Goal: Information Seeking & Learning: Learn about a topic

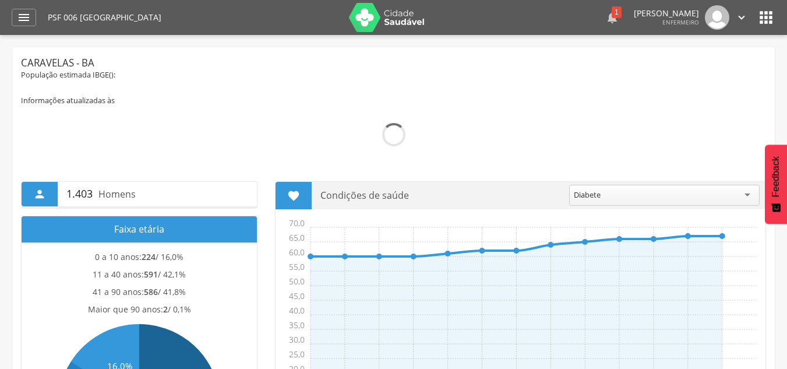
click at [612, 14] on div "1" at bounding box center [617, 12] width 10 height 12
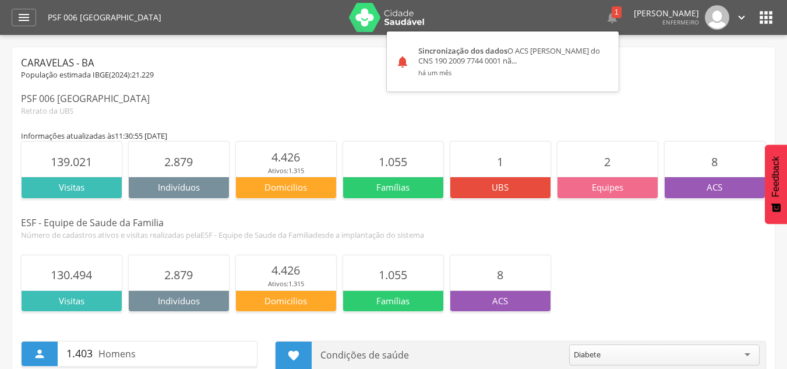
click at [604, 74] on div "População estimada IBGE( 2024 ): 21.229" at bounding box center [393, 75] width 745 height 10
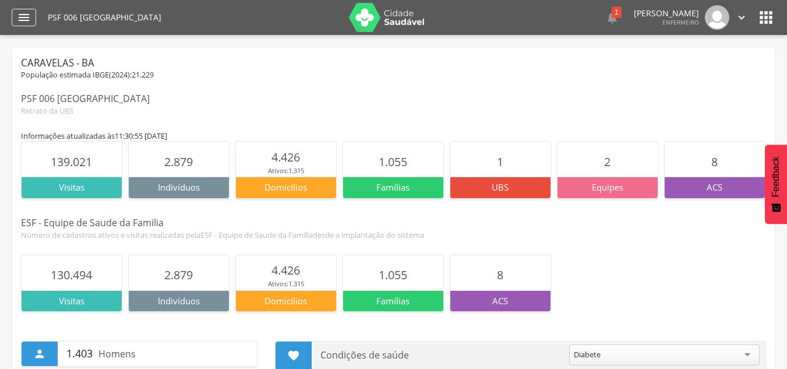
click at [28, 19] on icon "" at bounding box center [24, 17] width 14 height 14
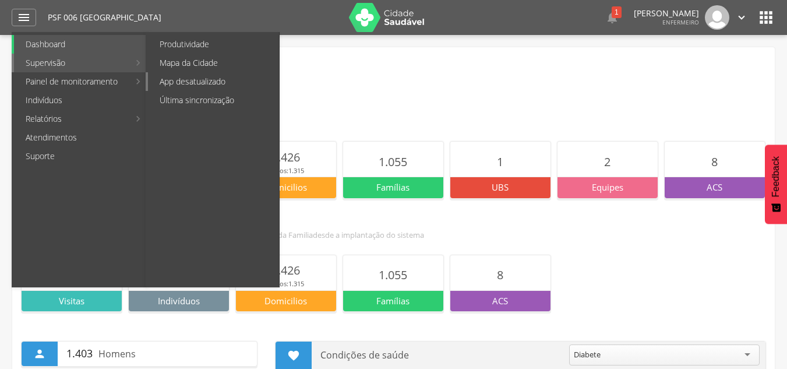
click at [218, 79] on link "App desatualizado" at bounding box center [213, 81] width 131 height 19
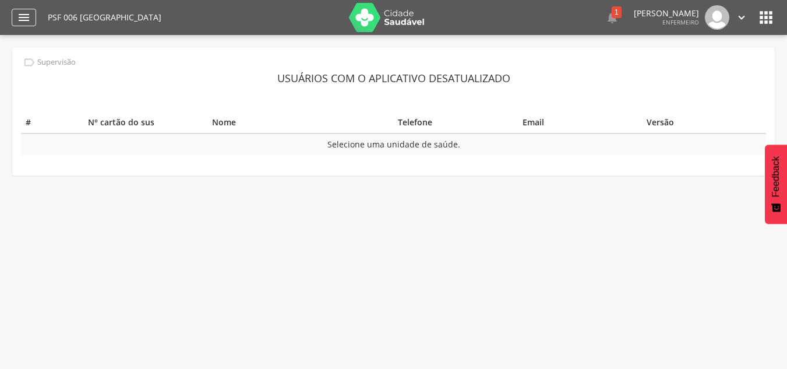
click at [29, 20] on icon "" at bounding box center [24, 17] width 14 height 14
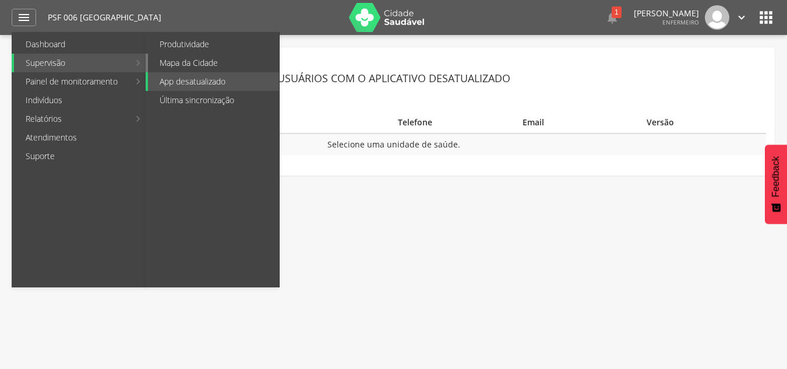
click at [188, 62] on link "Mapa da Cidade" at bounding box center [213, 63] width 131 height 19
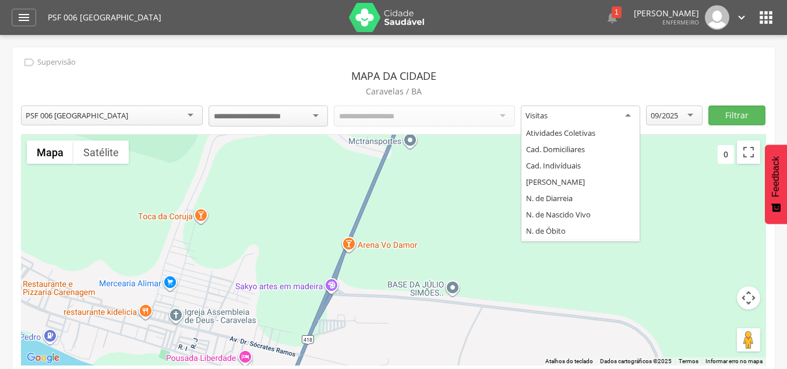
click at [589, 113] on div "Visitas" at bounding box center [580, 115] width 119 height 21
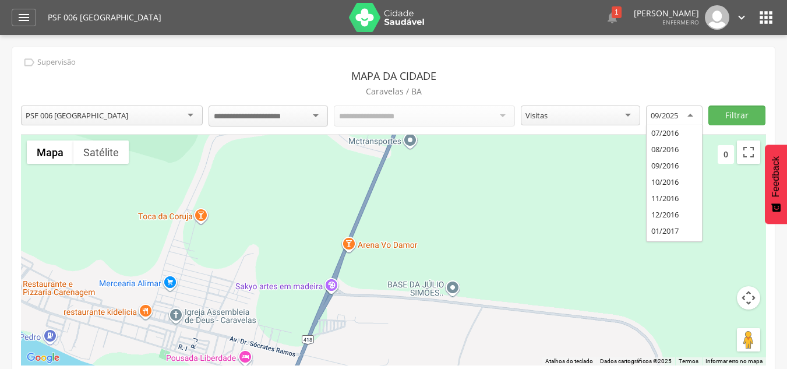
click at [656, 114] on div "09/2025" at bounding box center [664, 115] width 27 height 10
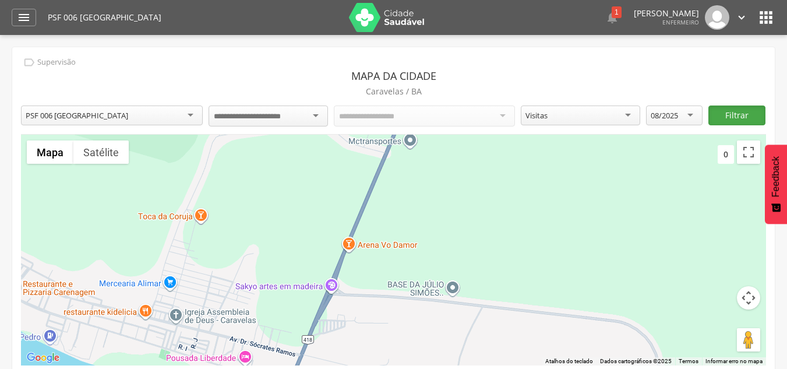
click at [742, 114] on button "Filtrar" at bounding box center [737, 115] width 57 height 20
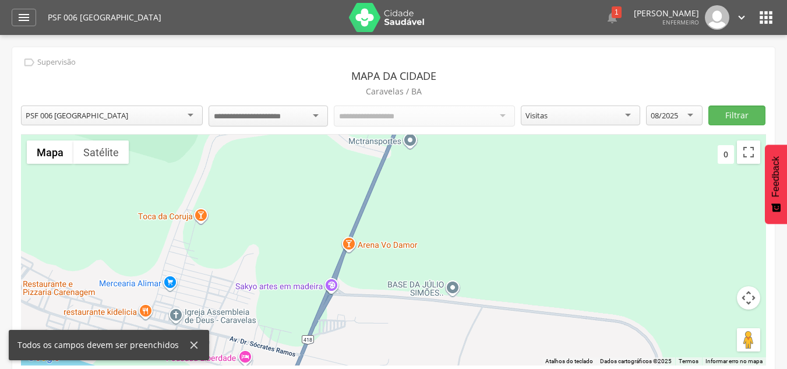
click at [303, 115] on div at bounding box center [268, 115] width 119 height 21
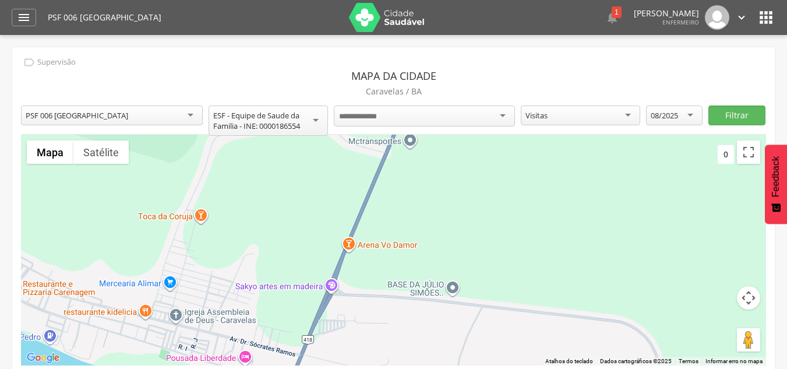
click at [412, 119] on div at bounding box center [425, 115] width 182 height 21
click at [412, 119] on div "Todos os Acs" at bounding box center [425, 115] width 182 height 20
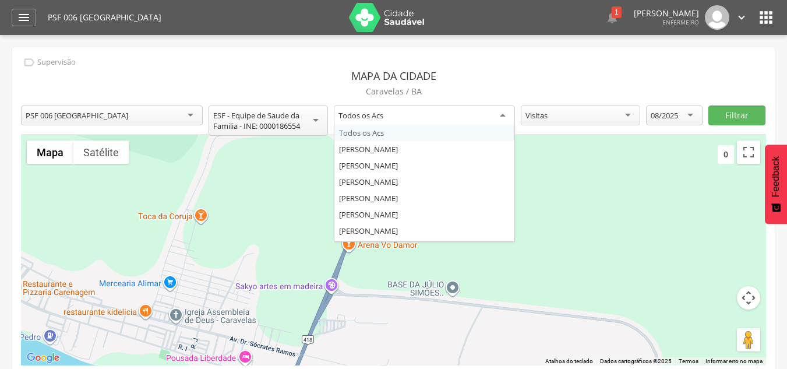
click at [406, 133] on div "**********" at bounding box center [425, 121] width 182 height 33
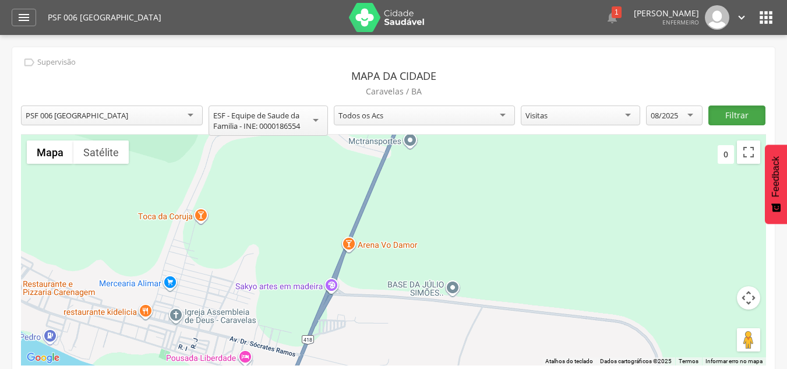
click at [734, 115] on button "Filtrar" at bounding box center [737, 115] width 57 height 20
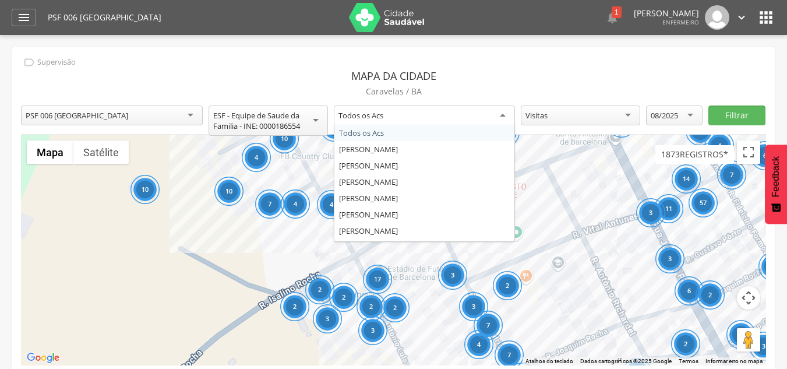
click at [480, 118] on div "Todos os Acs" at bounding box center [425, 115] width 182 height 21
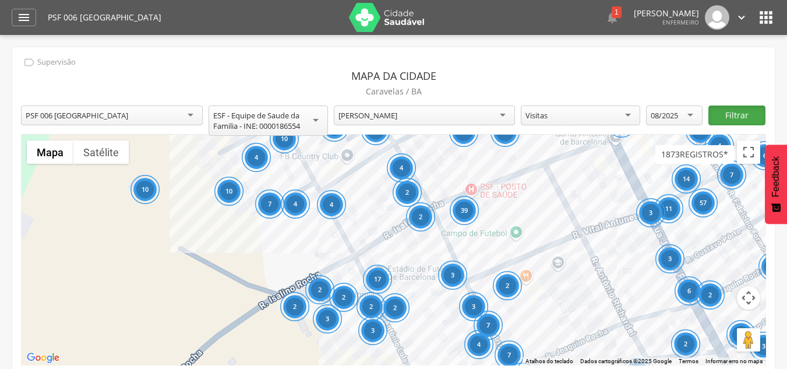
click at [748, 115] on button "Filtrar" at bounding box center [737, 115] width 57 height 20
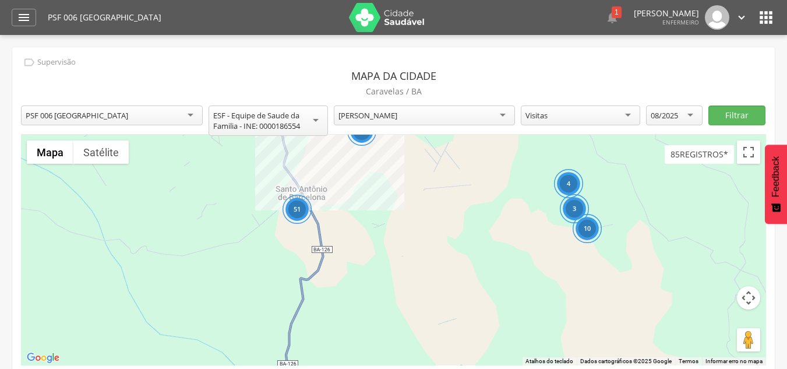
drag, startPoint x: 607, startPoint y: 224, endPoint x: 515, endPoint y: 238, distance: 93.2
click at [515, 238] on div "51 3 4 10 3" at bounding box center [393, 250] width 745 height 231
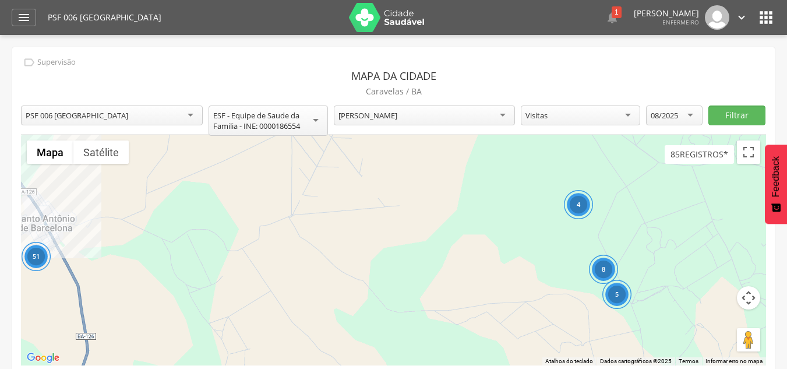
drag, startPoint x: 537, startPoint y: 222, endPoint x: 520, endPoint y: 294, distance: 73.8
click at [520, 294] on div "51 4 5 8" at bounding box center [393, 250] width 745 height 231
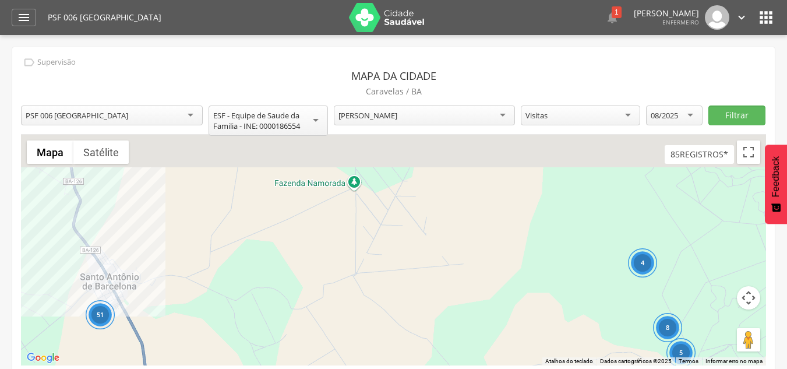
drag, startPoint x: 467, startPoint y: 260, endPoint x: 530, endPoint y: 307, distance: 78.7
click at [570, 339] on div "51 4 5 8" at bounding box center [393, 250] width 745 height 231
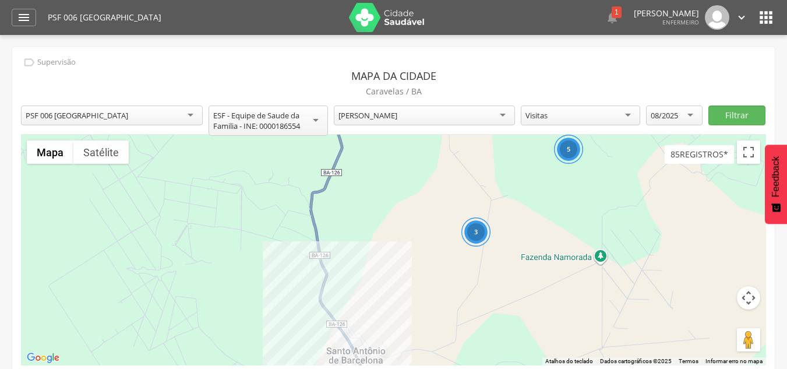
drag, startPoint x: 494, startPoint y: 262, endPoint x: 659, endPoint y: 258, distance: 164.4
click at [665, 259] on div "51 4 5 8 3 5" at bounding box center [393, 250] width 745 height 231
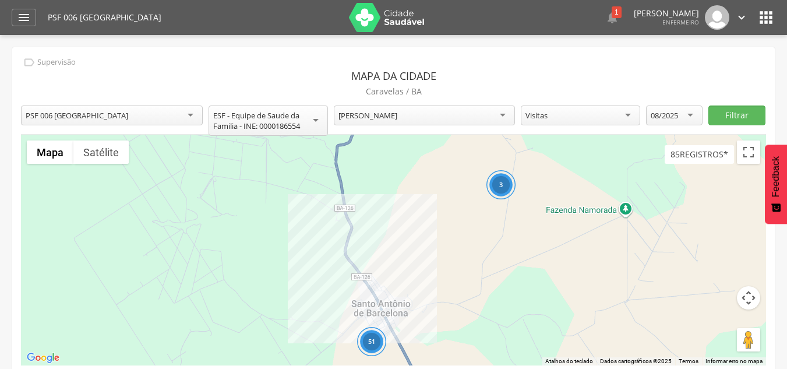
drag, startPoint x: 491, startPoint y: 319, endPoint x: 508, endPoint y: 231, distance: 89.7
click at [508, 231] on div "51 4 5 8 3 5" at bounding box center [393, 250] width 745 height 231
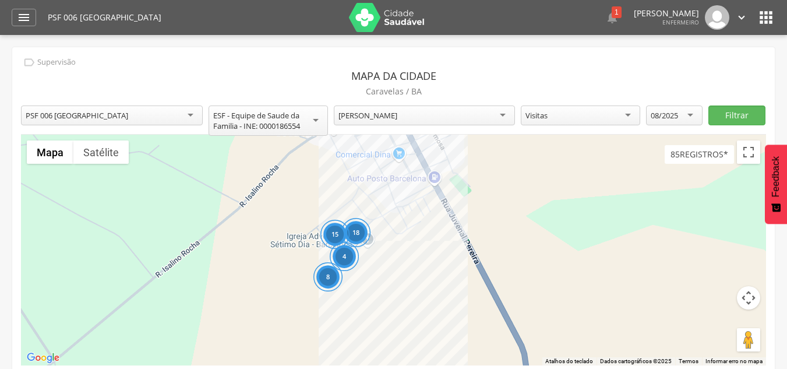
drag, startPoint x: 390, startPoint y: 198, endPoint x: 468, endPoint y: 273, distance: 108.0
click at [468, 273] on div "18 4 15 8" at bounding box center [393, 250] width 745 height 231
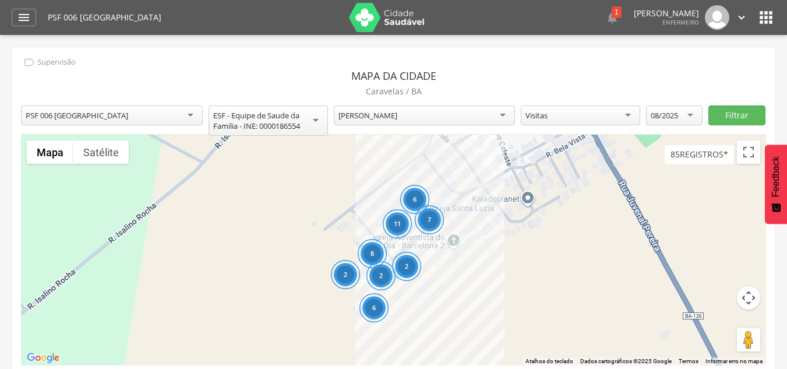
drag, startPoint x: 418, startPoint y: 222, endPoint x: 568, endPoint y: 231, distance: 149.5
click at [568, 231] on div "7 2 6 11 6 2 8 2" at bounding box center [393, 250] width 745 height 231
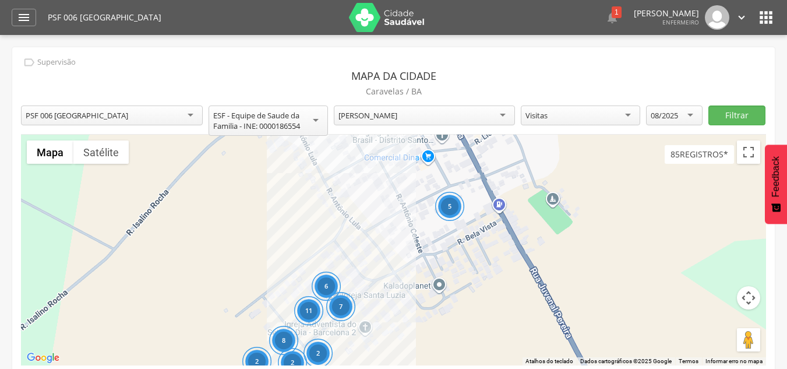
drag, startPoint x: 574, startPoint y: 244, endPoint x: 455, endPoint y: 354, distance: 162.1
click at [455, 354] on div "7 2 6 11 6 2 8 2 5" at bounding box center [393, 250] width 745 height 231
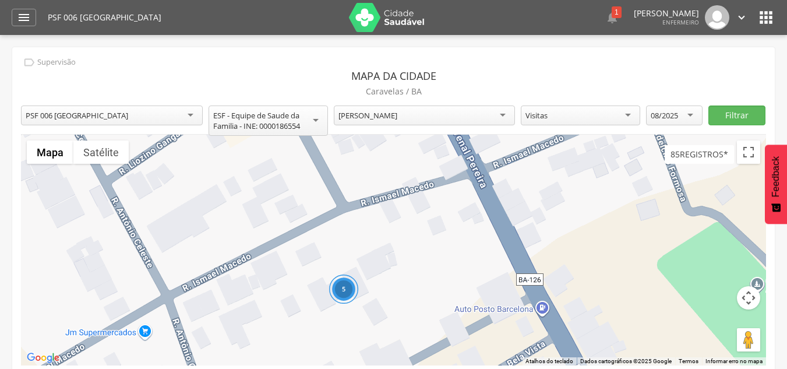
click at [349, 292] on div "5" at bounding box center [343, 289] width 29 height 29
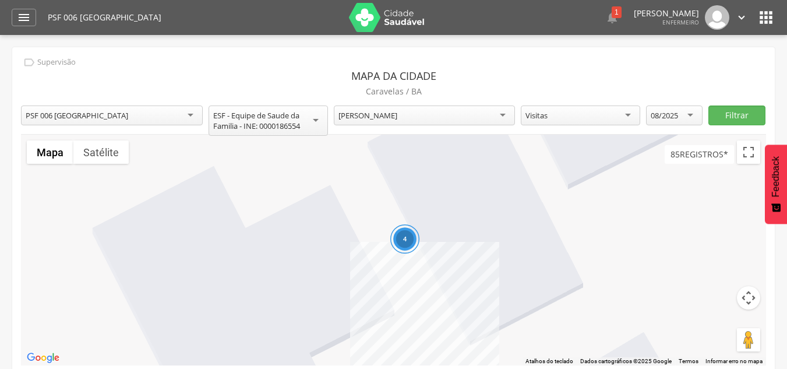
click at [407, 245] on div "4" at bounding box center [404, 238] width 29 height 29
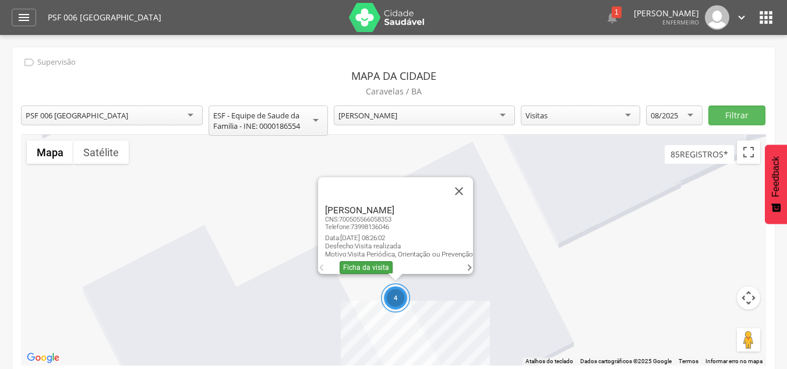
click at [358, 261] on link "Ficha da visita" at bounding box center [366, 267] width 53 height 13
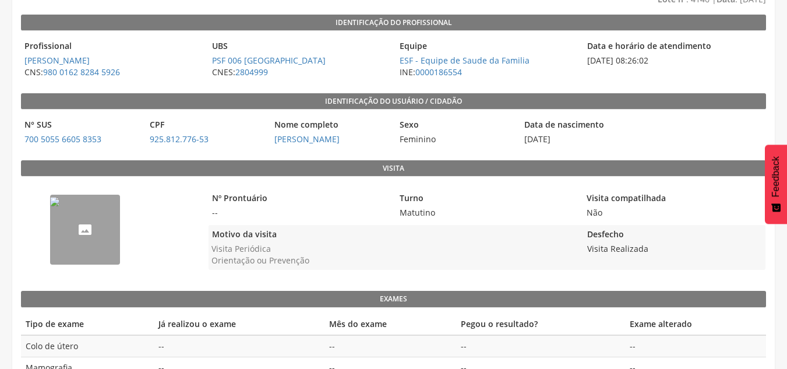
scroll to position [117, 0]
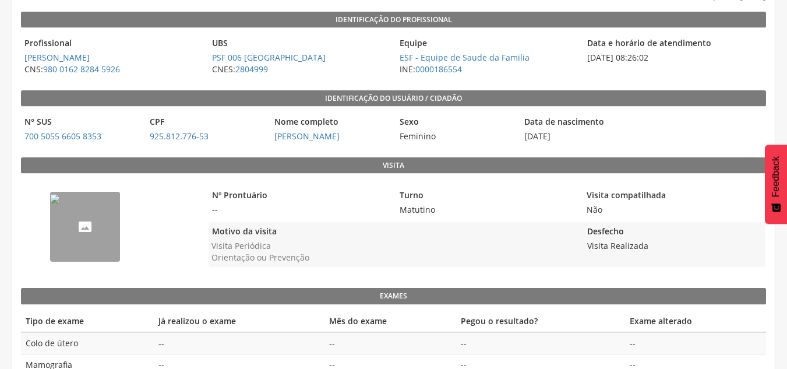
click at [59, 203] on img "--" at bounding box center [54, 198] width 9 height 9
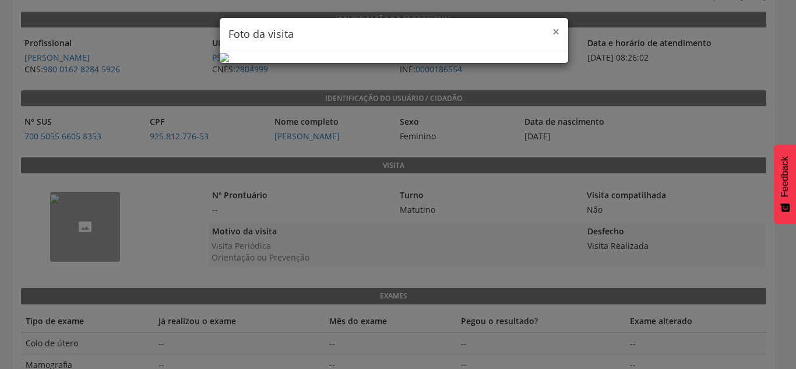
click at [553, 30] on span "×" at bounding box center [556, 31] width 7 height 16
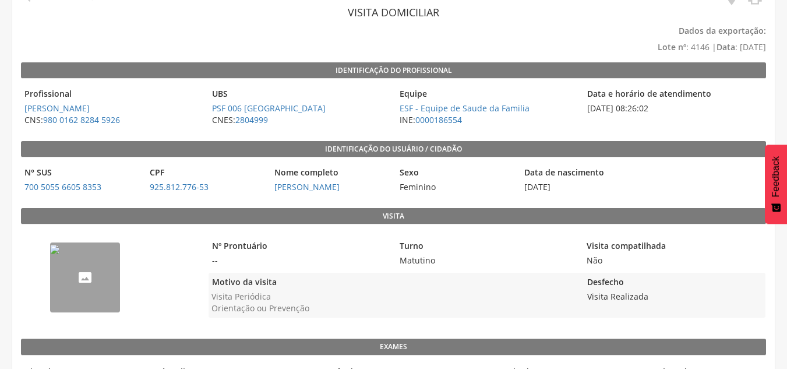
scroll to position [0, 0]
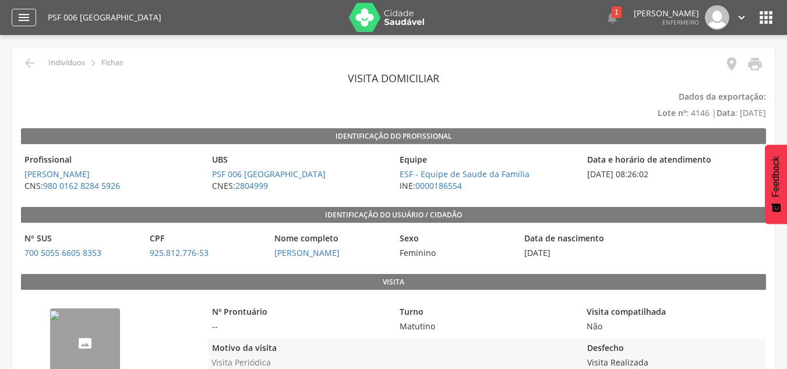
click at [27, 22] on icon "" at bounding box center [24, 17] width 14 height 14
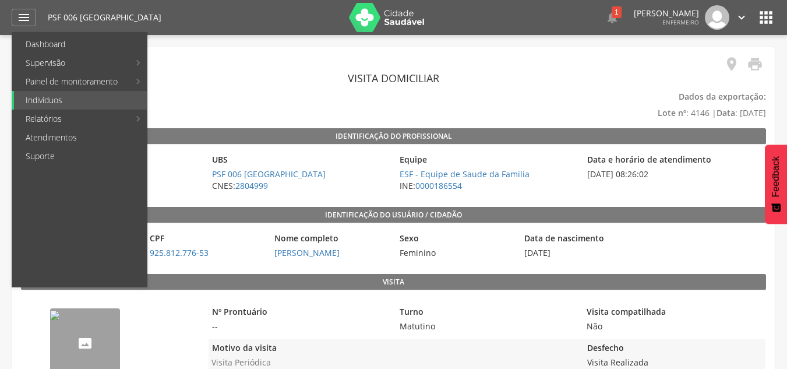
click at [58, 41] on link "Dashboard" at bounding box center [80, 44] width 133 height 19
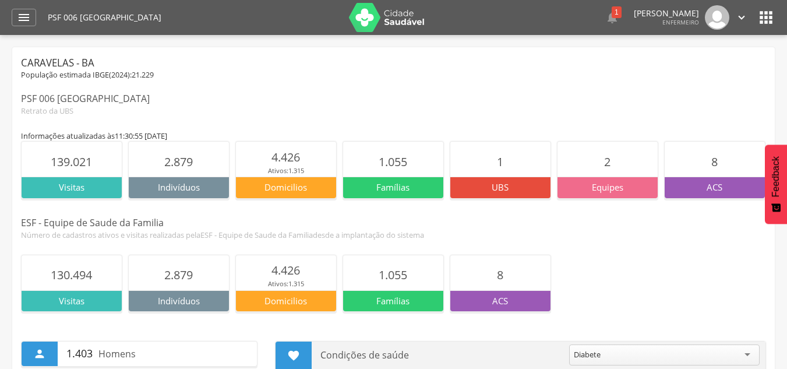
click at [740, 19] on icon "" at bounding box center [742, 17] width 13 height 13
click at [755, 17] on div "PSF 006 [GEOGRAPHIC_DATA]  1  Sincronização dos dados O ACS [PERSON_NAME] do …" at bounding box center [412, 17] width 728 height 35
click at [759, 17] on icon "" at bounding box center [766, 17] width 19 height 19
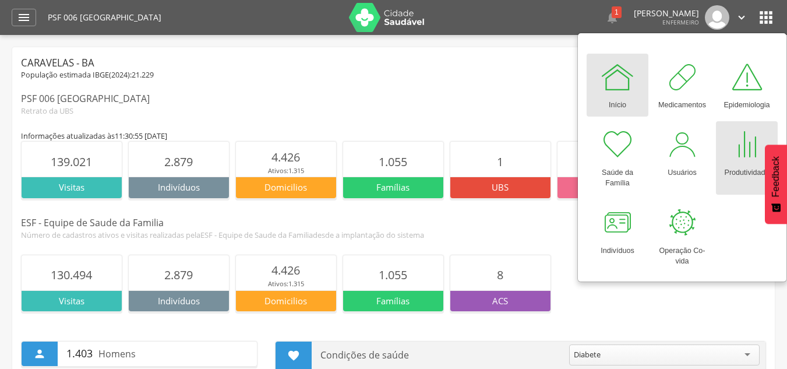
click at [744, 157] on div at bounding box center [747, 144] width 35 height 35
